Goal: Information Seeking & Learning: Find specific fact

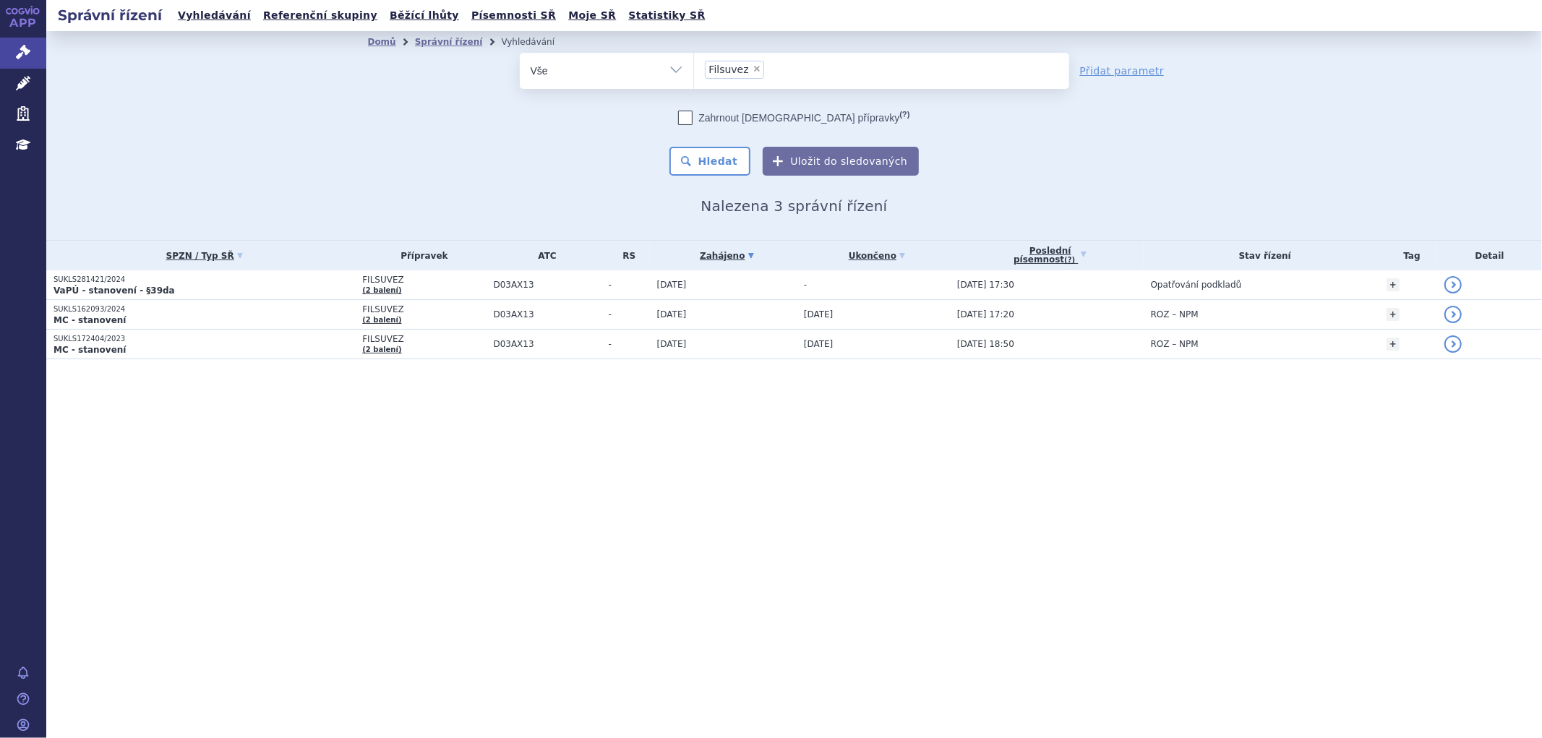
click at [746, 72] on li "× Filsuvez" at bounding box center [734, 70] width 59 height 18
click at [694, 72] on select "Filsuvez" at bounding box center [693, 70] width 1 height 36
click at [755, 72] on span "×" at bounding box center [756, 68] width 9 height 9
click at [694, 72] on select "Filsuvez" at bounding box center [693, 70] width 1 height 36
select select
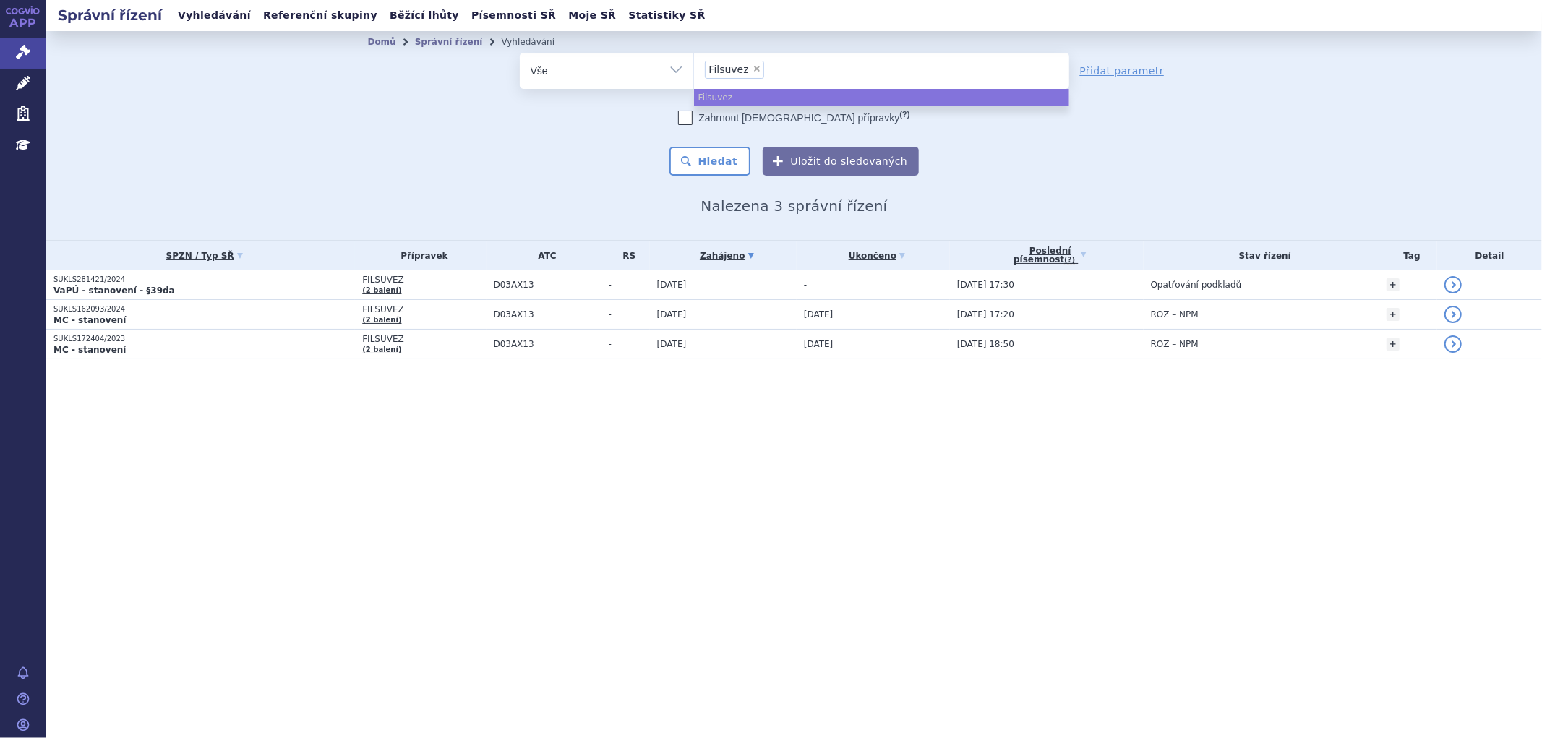
paste input "SUKLS253325/2025"
type input "SUKLS253325/2025"
click at [694, 77] on select "Filsuvez" at bounding box center [693, 70] width 1 height 36
select select "Filsuvez"
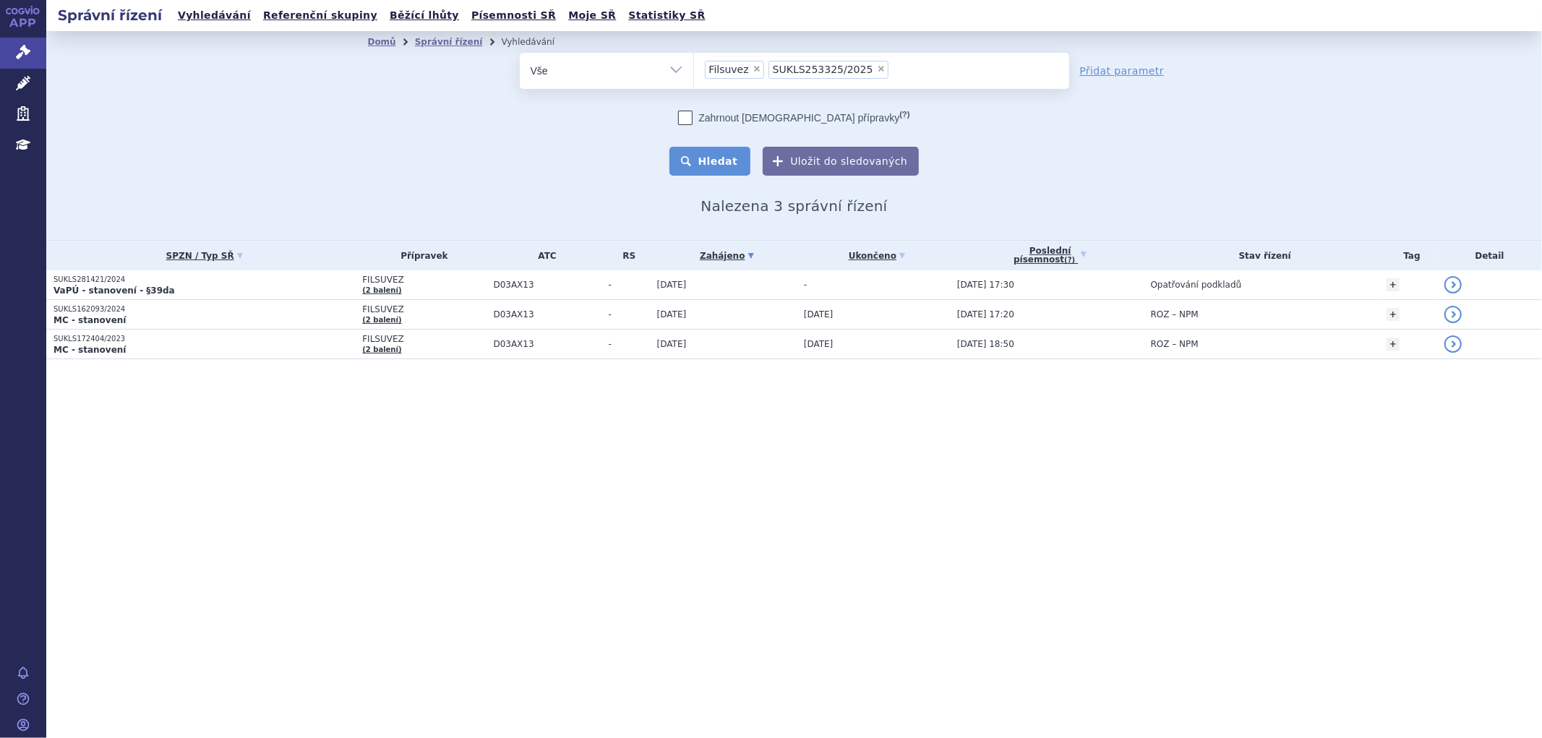
click at [743, 176] on div "Domů Správní řízení Vyhledávání Vyhledávání ve správních řízeních odstranit Vše…" at bounding box center [794, 134] width 911 height 162
click at [731, 161] on button "Hledat" at bounding box center [710, 161] width 82 height 29
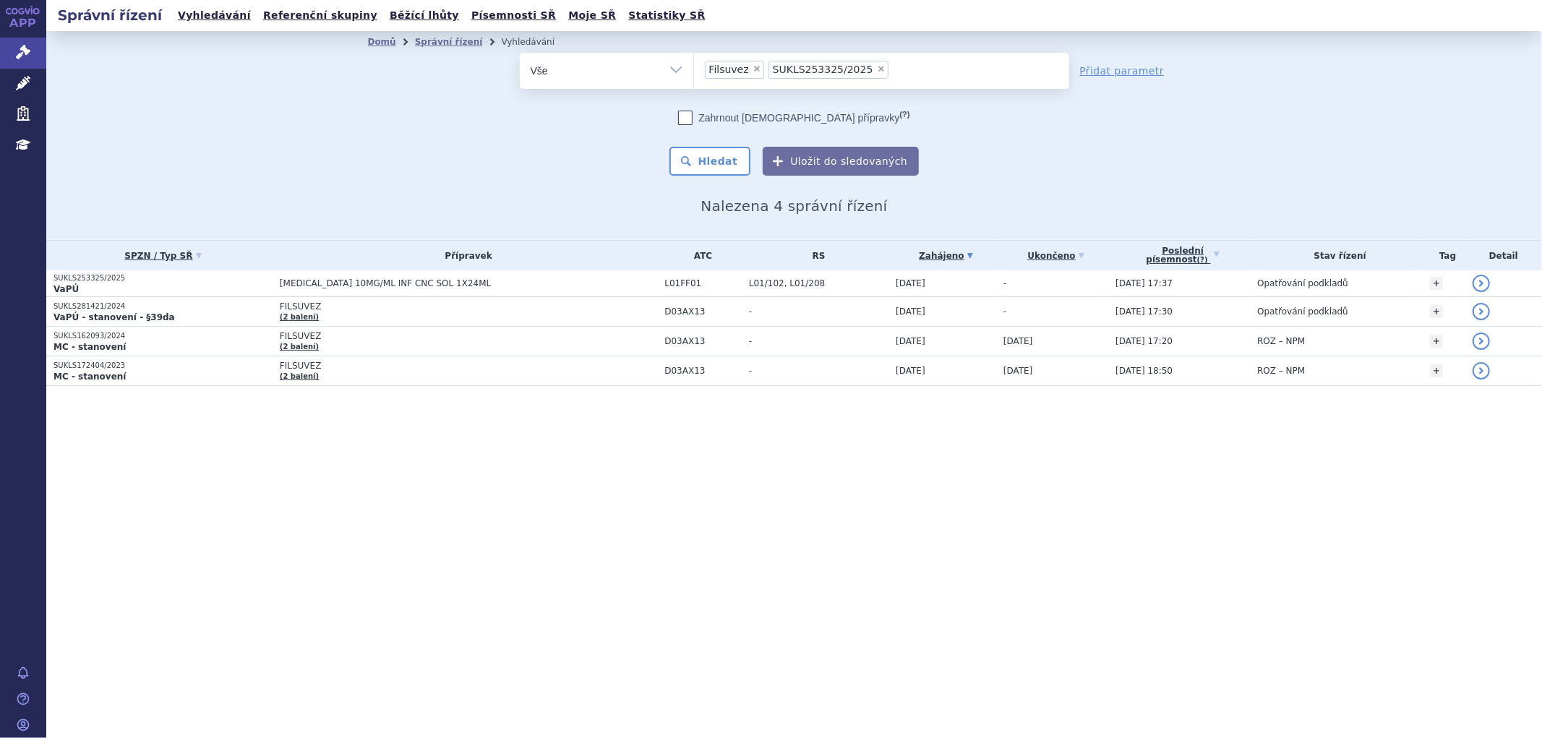
click at [752, 69] on span "×" at bounding box center [756, 68] width 9 height 9
click at [694, 69] on select "Filsuvez SUKLS253325/2025" at bounding box center [693, 70] width 1 height 36
select select "SUKLS253325/2025"
click at [726, 166] on button "Hledat" at bounding box center [710, 161] width 82 height 29
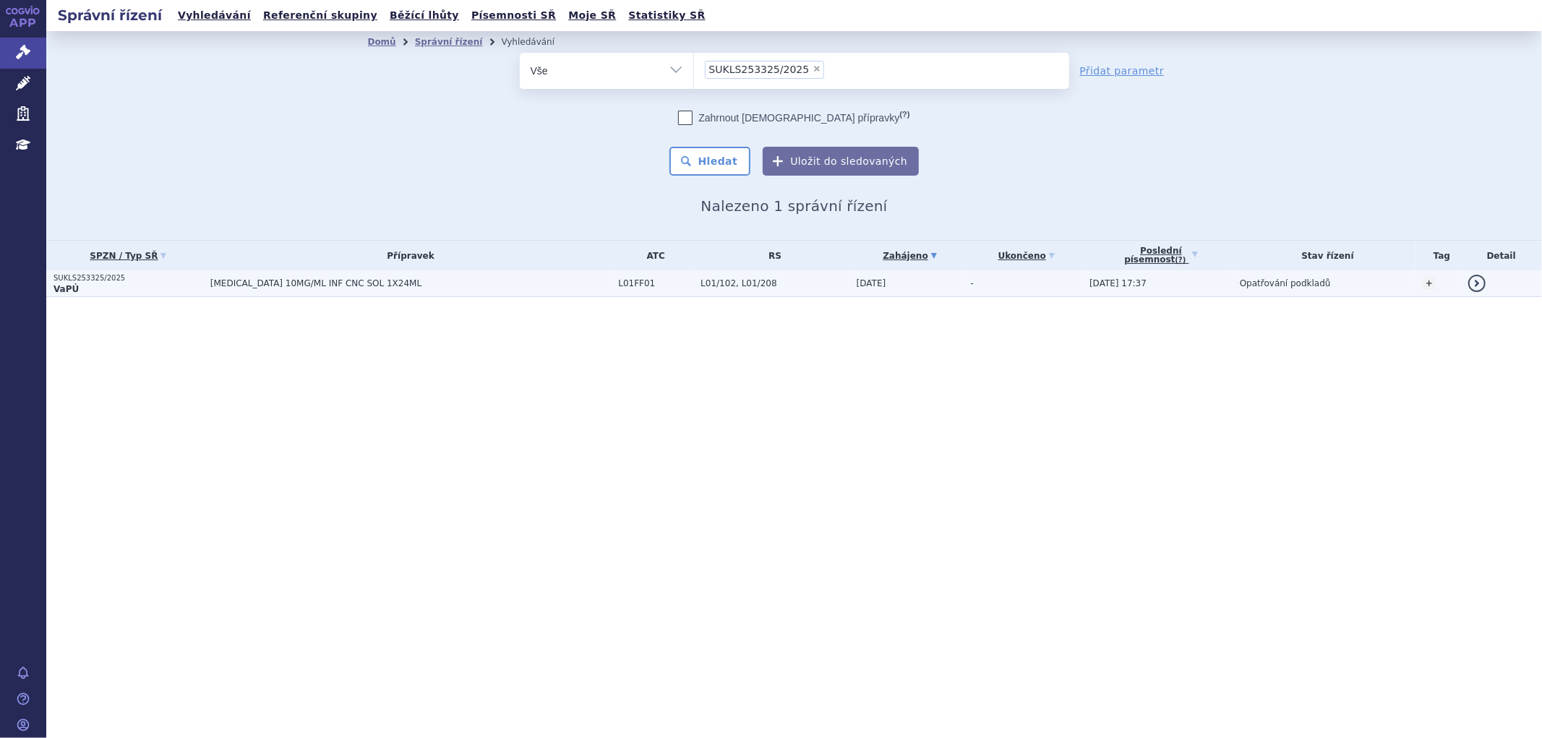
click at [518, 290] on td "OPDIVO 10MG/ML INF CNC SOL 1X24ML" at bounding box center [407, 283] width 408 height 27
